Goal: Obtain resource: Obtain resource

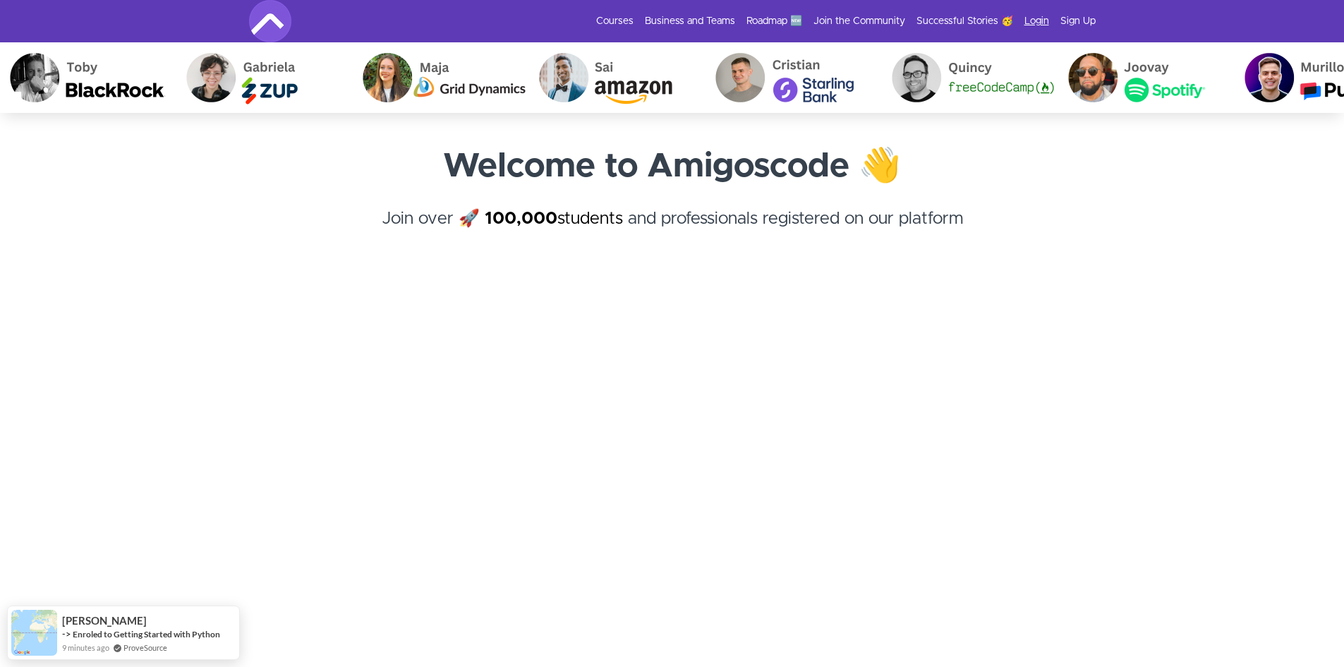
click at [1042, 20] on link "Login" at bounding box center [1037, 21] width 25 height 14
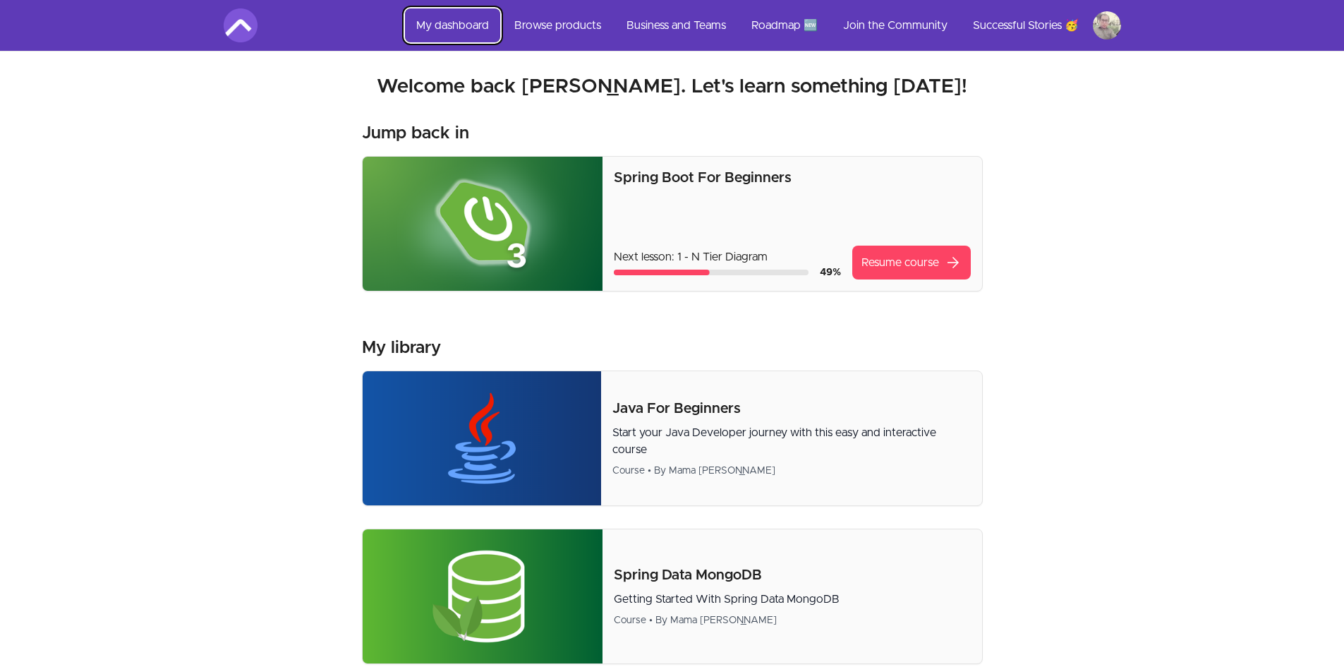
click at [442, 32] on link "My dashboard" at bounding box center [452, 25] width 95 height 34
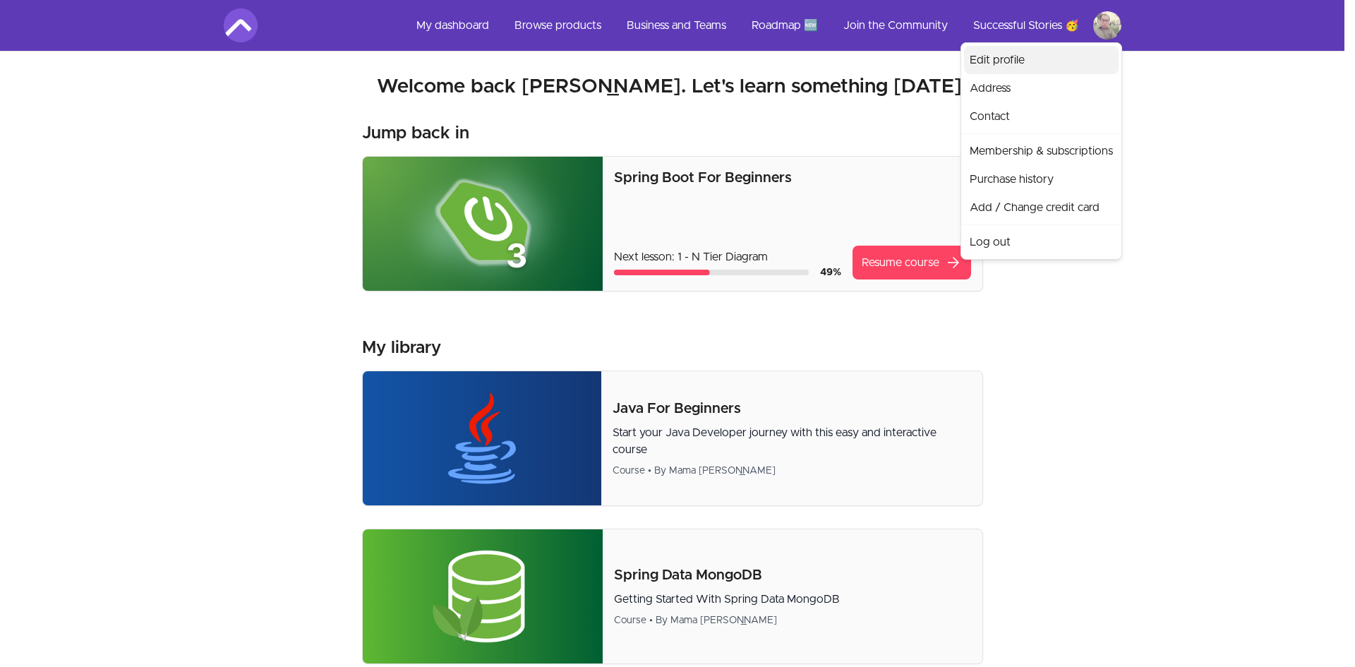
click at [1020, 61] on link "Edit profile" at bounding box center [1041, 60] width 155 height 28
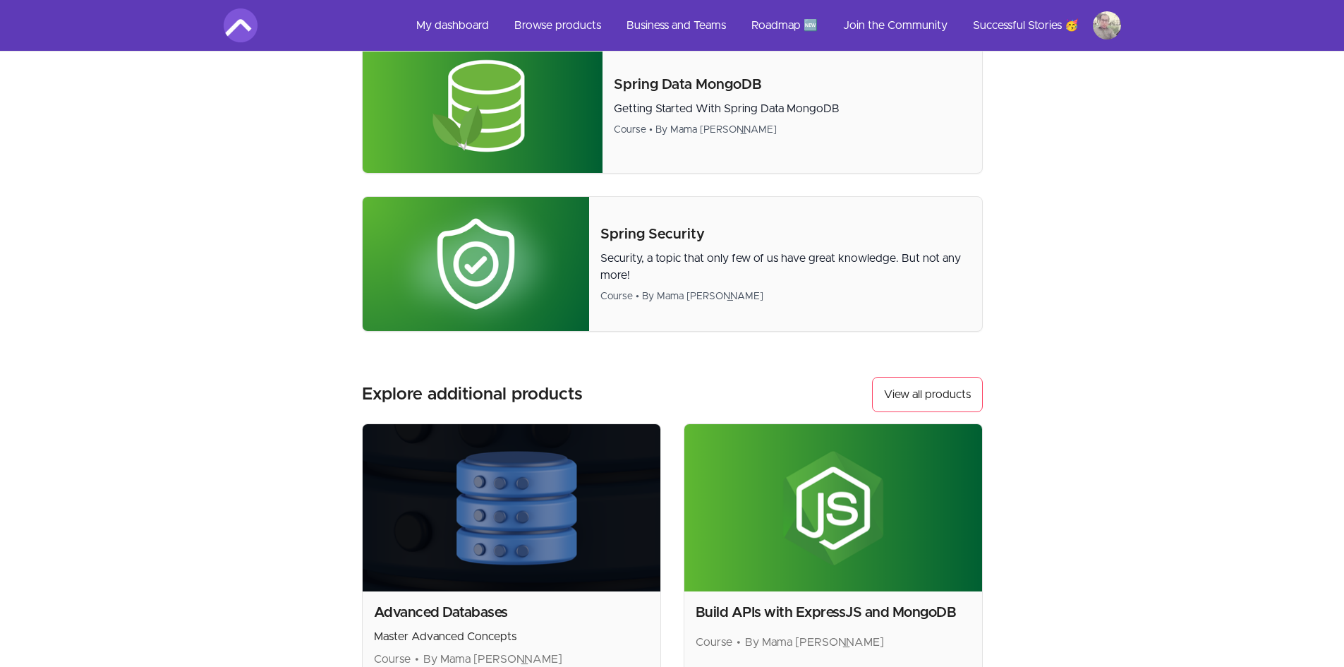
scroll to position [771, 0]
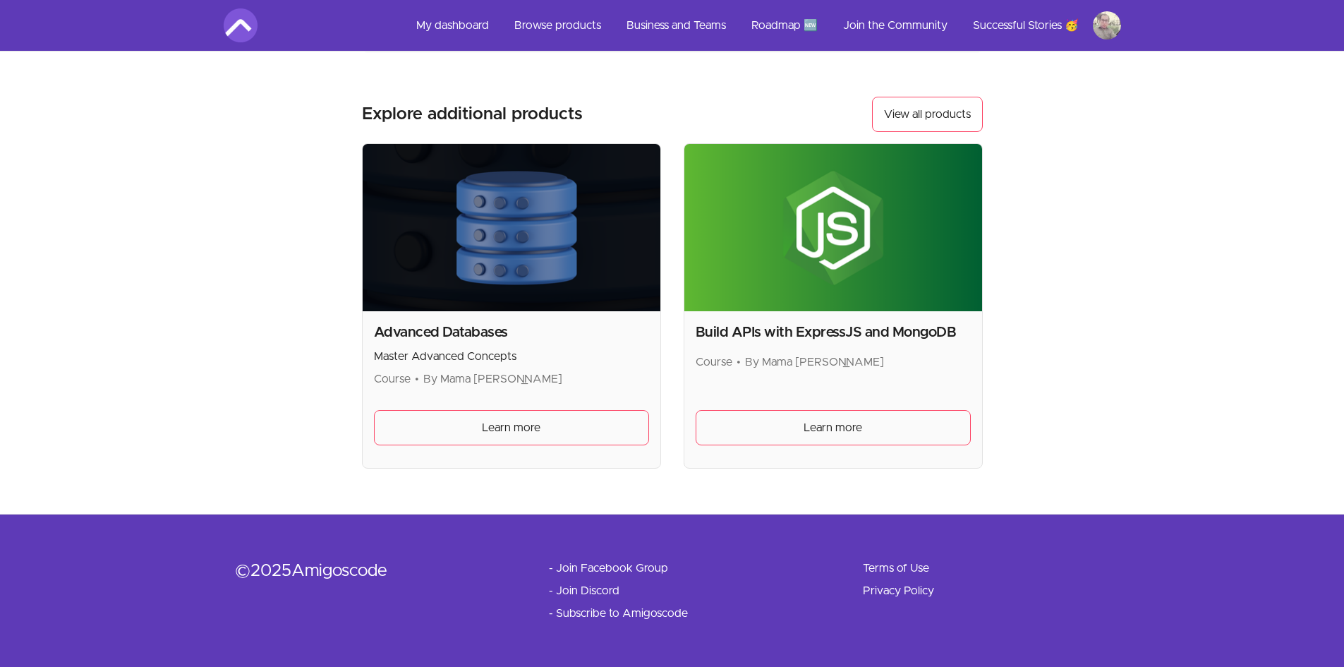
click at [668, 610] on link "- Subscribe to Amigoscode" at bounding box center [618, 613] width 139 height 17
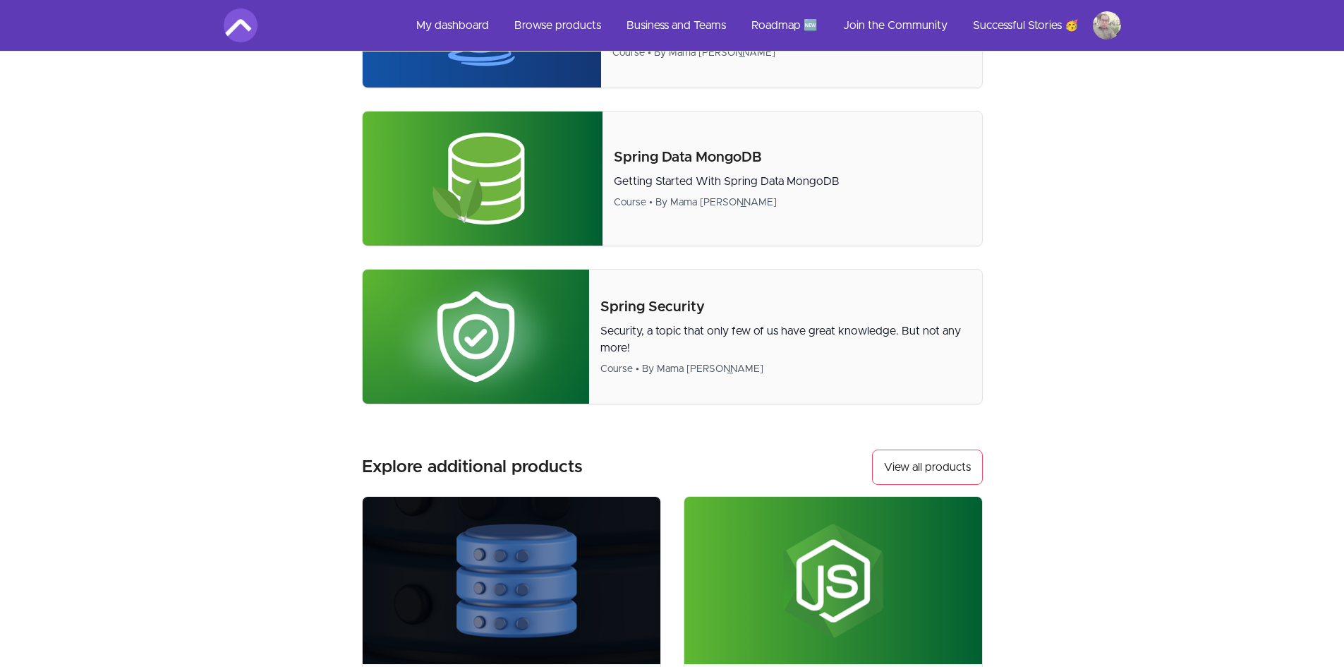
scroll to position [0, 0]
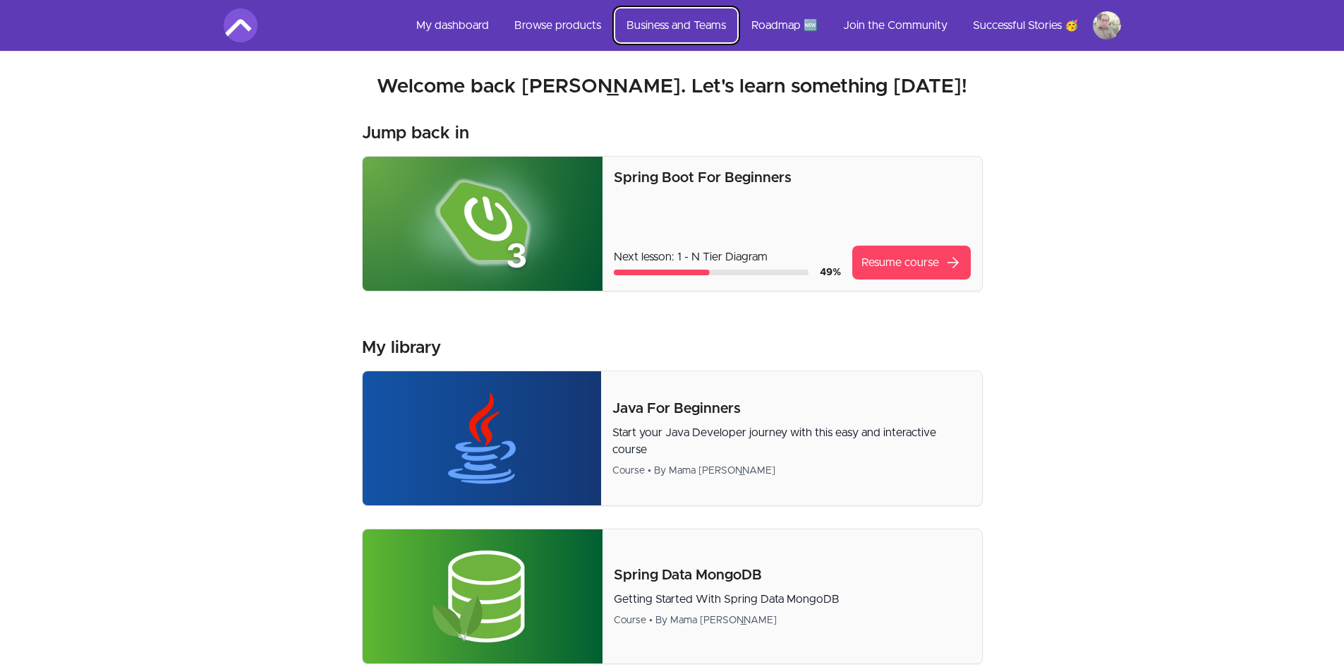
click at [687, 24] on link "Business and Teams" at bounding box center [676, 25] width 122 height 34
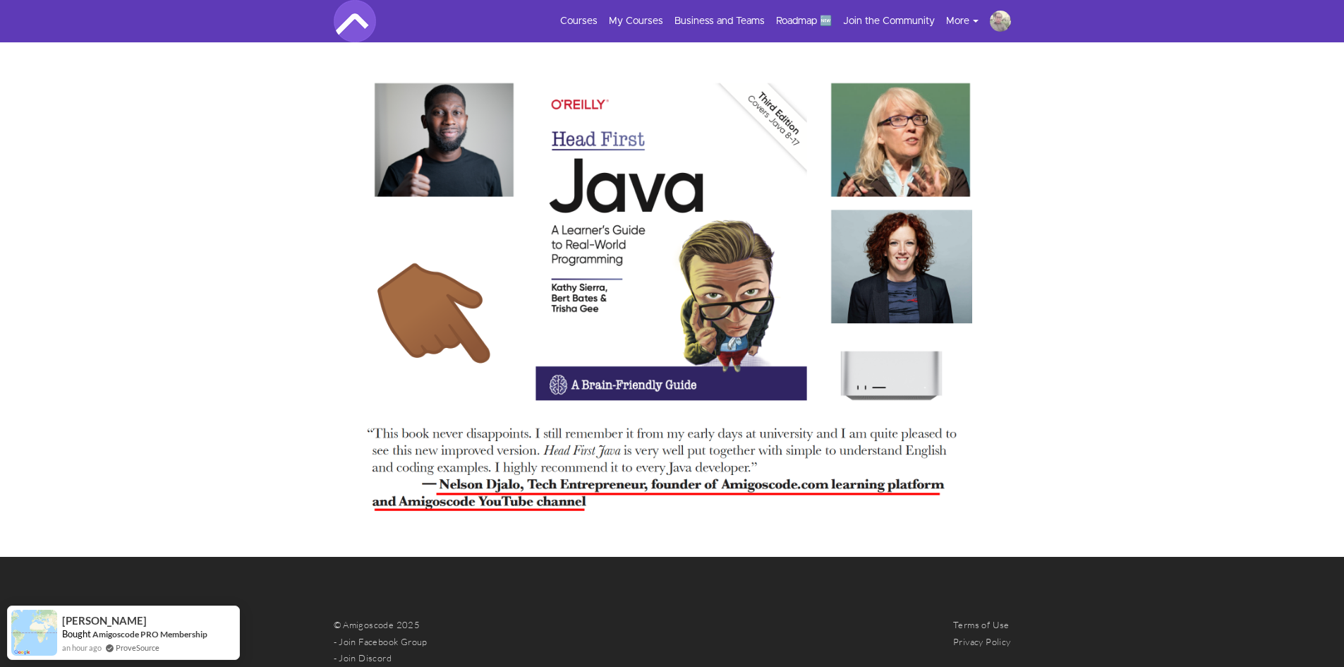
scroll to position [3232, 0]
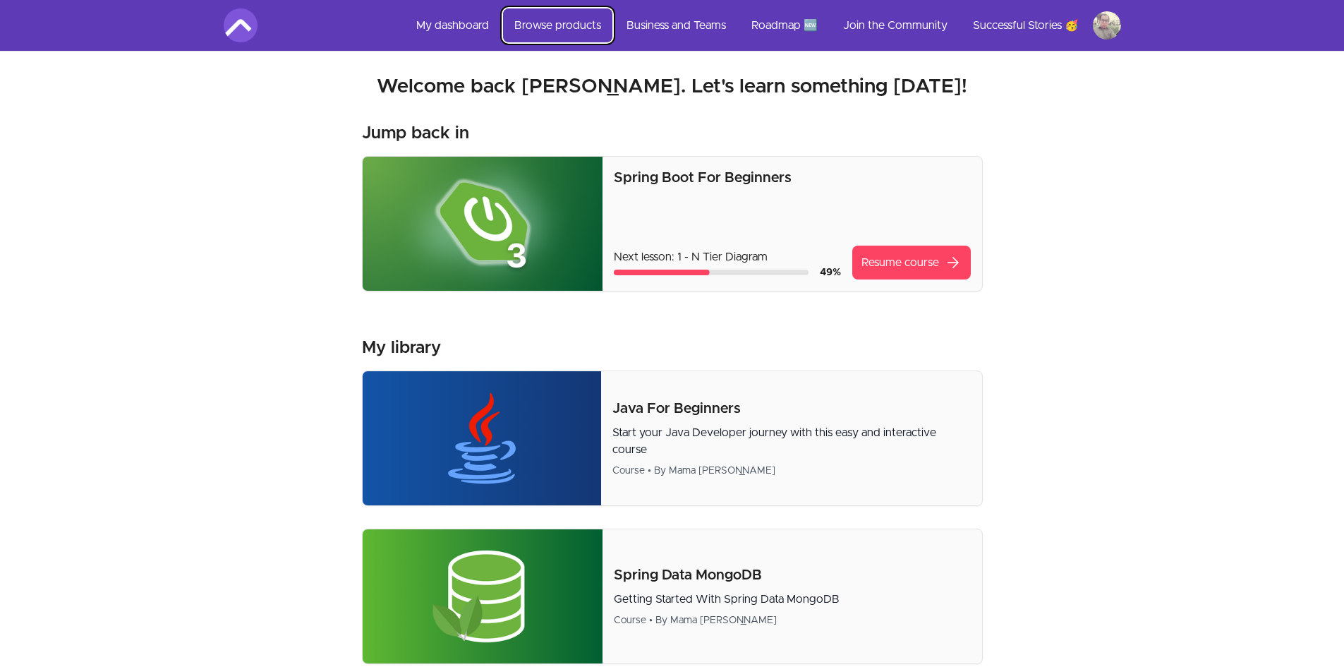
click at [558, 29] on link "Browse products" at bounding box center [557, 25] width 109 height 34
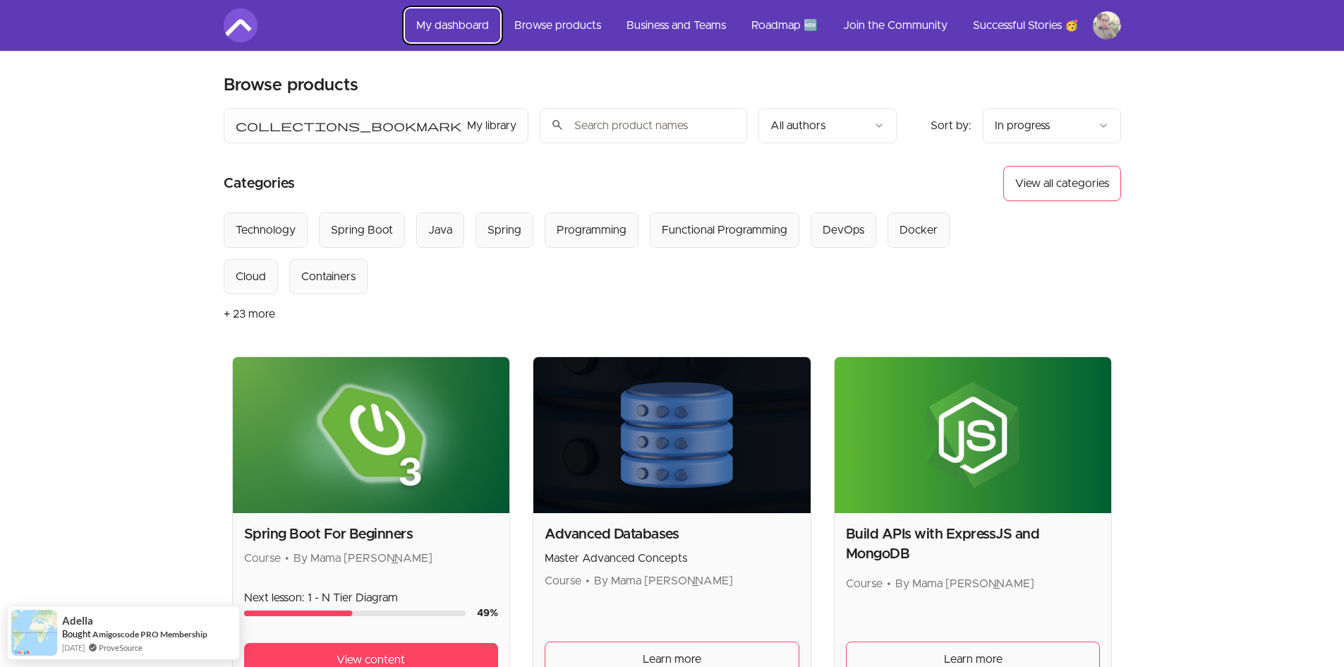
click at [433, 28] on link "My dashboard" at bounding box center [452, 25] width 95 height 34
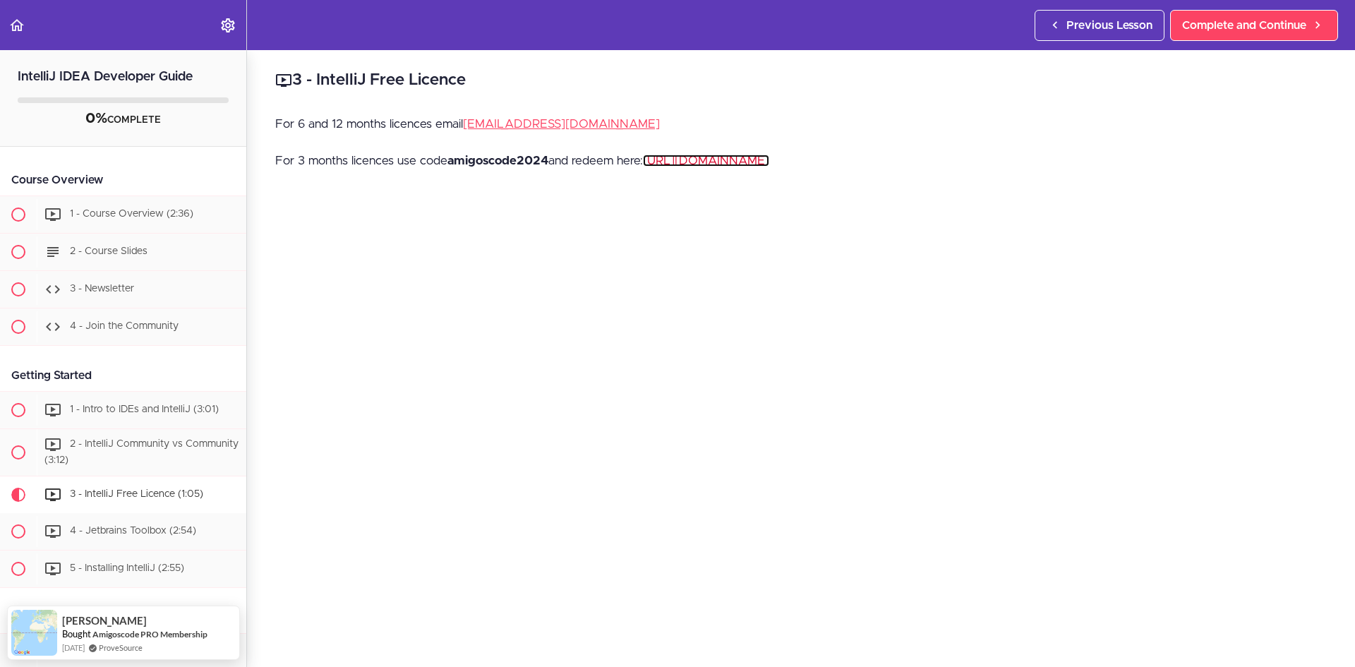
click at [712, 162] on link "[URL][DOMAIN_NAME]" at bounding box center [706, 161] width 126 height 12
click at [462, 161] on strong "amigoscode2024" at bounding box center [497, 161] width 101 height 12
copy p "amigoscode2024"
